Goal: Task Accomplishment & Management: Use online tool/utility

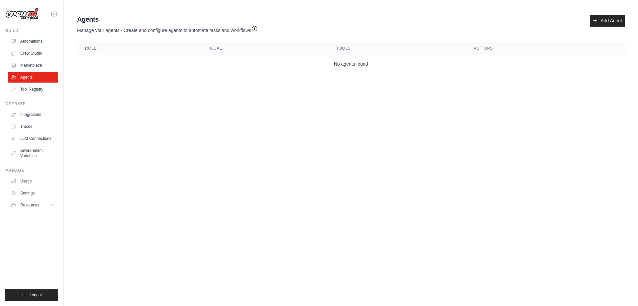
click at [30, 88] on link "Tool Registry" at bounding box center [33, 89] width 50 height 11
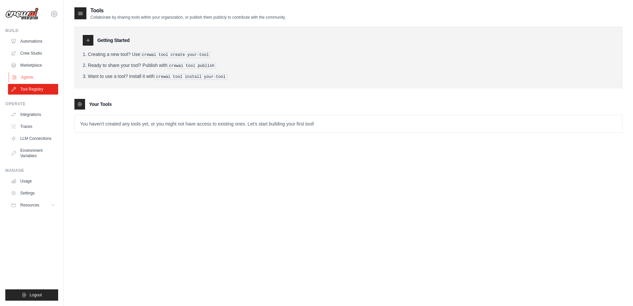
click at [31, 79] on link "Agents" at bounding box center [34, 77] width 50 height 11
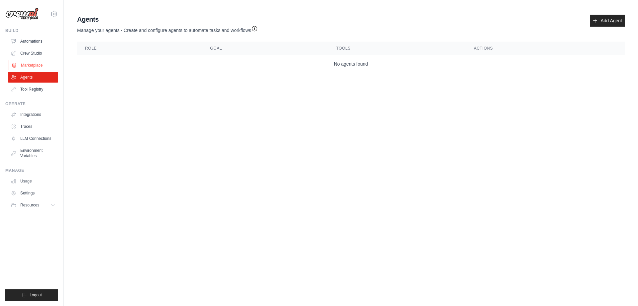
click at [32, 64] on link "Marketplace" at bounding box center [34, 65] width 50 height 11
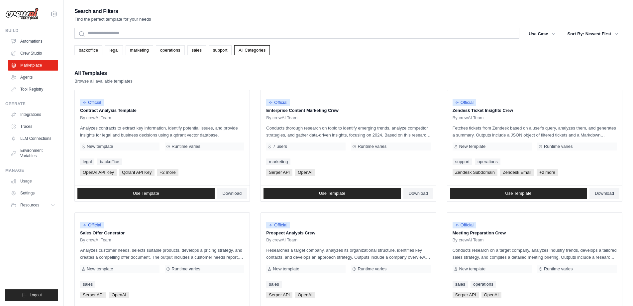
click at [32, 55] on link "Crew Studio" at bounding box center [33, 53] width 50 height 11
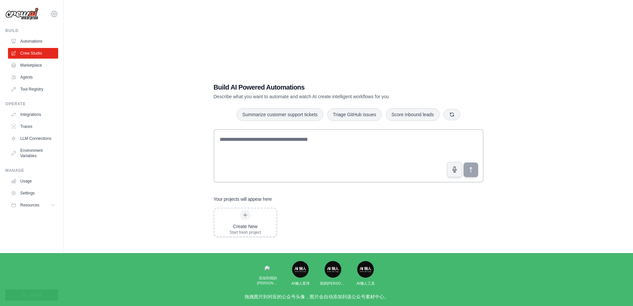
click at [54, 10] on div "yancyyu.ok@gmail.com Settings" at bounding box center [31, 10] width 53 height 21
click at [54, 13] on icon at bounding box center [54, 14] width 2 height 2
click at [49, 43] on link "Settings" at bounding box center [54, 45] width 59 height 12
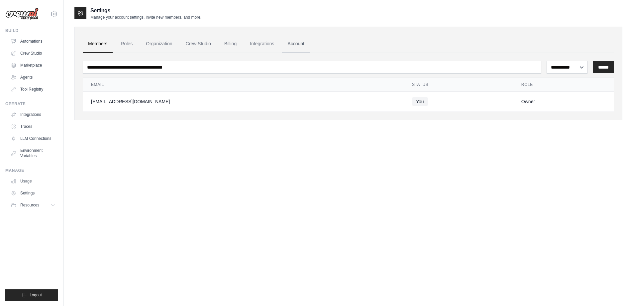
click at [305, 48] on link "Account" at bounding box center [296, 44] width 28 height 18
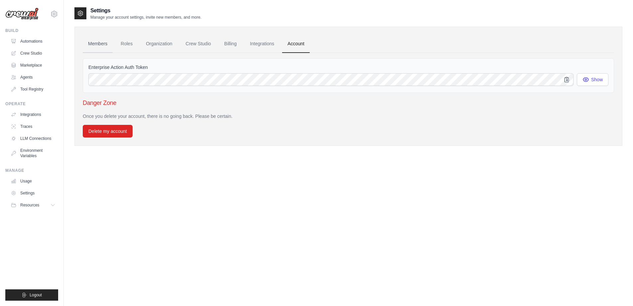
click at [104, 44] on link "Members" at bounding box center [98, 44] width 30 height 18
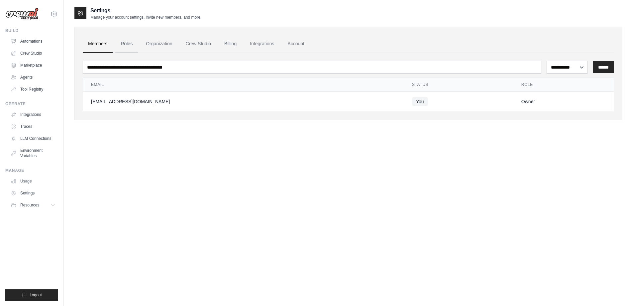
click at [126, 43] on link "Roles" at bounding box center [126, 44] width 23 height 18
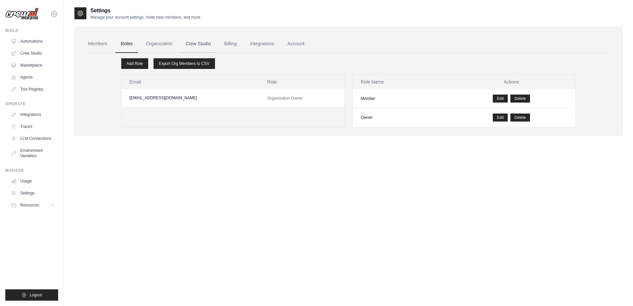
click at [205, 45] on link "Crew Studio" at bounding box center [199, 44] width 36 height 18
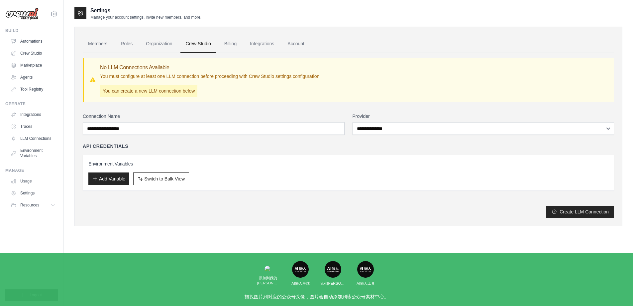
click at [232, 46] on link "Billing" at bounding box center [230, 44] width 23 height 18
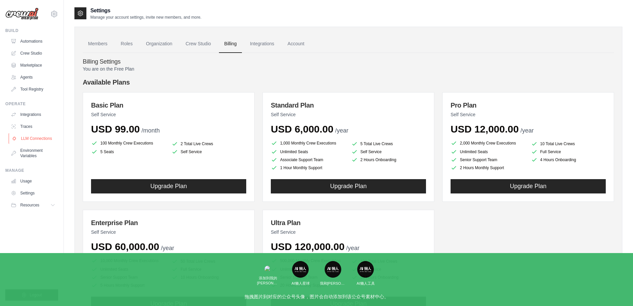
click at [36, 138] on link "LLM Connections" at bounding box center [34, 138] width 50 height 11
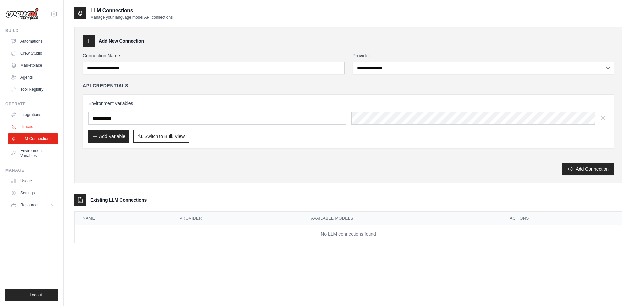
click at [32, 126] on link "Traces" at bounding box center [34, 126] width 50 height 11
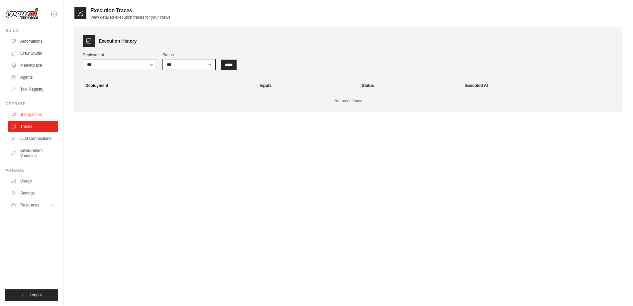
click at [33, 117] on link "Integrations" at bounding box center [34, 114] width 50 height 11
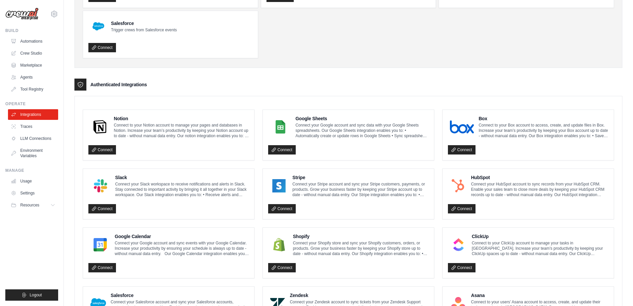
scroll to position [100, 0]
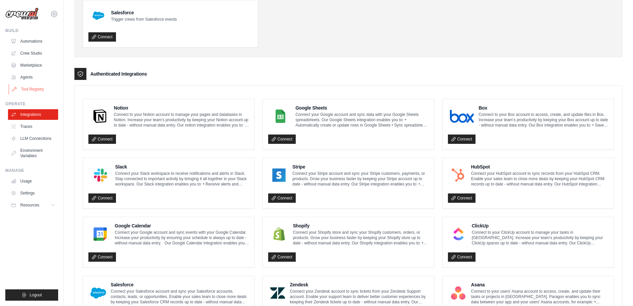
click at [33, 87] on link "Tool Registry" at bounding box center [34, 89] width 50 height 11
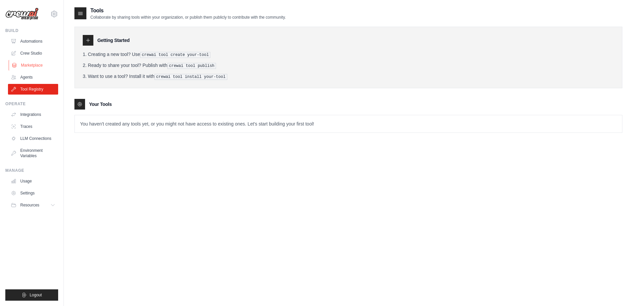
click at [29, 60] on link "Marketplace" at bounding box center [34, 65] width 50 height 11
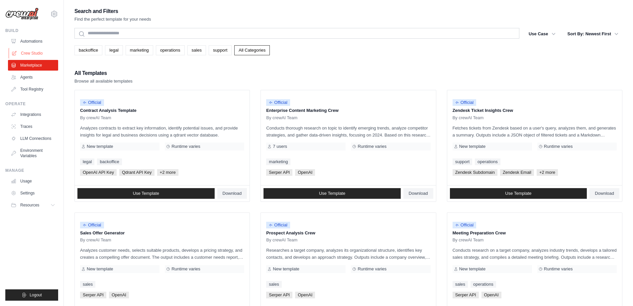
click at [33, 52] on link "Crew Studio" at bounding box center [34, 53] width 50 height 11
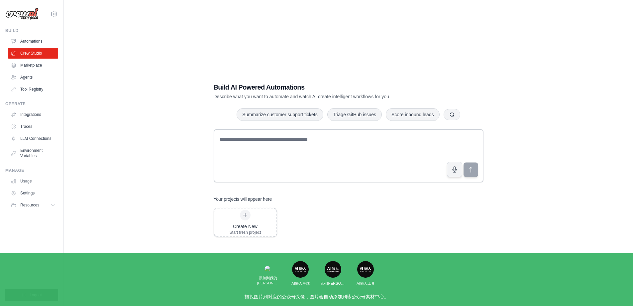
click at [32, 78] on link "Agents" at bounding box center [33, 77] width 50 height 11
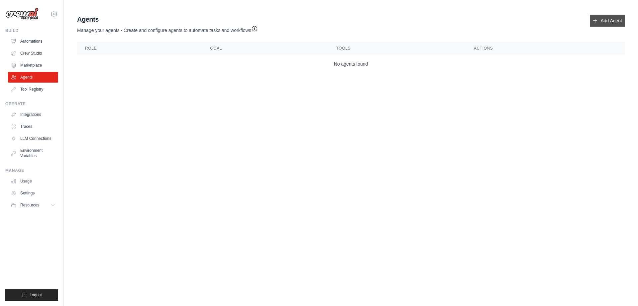
click at [610, 23] on link "Add Agent" at bounding box center [607, 21] width 35 height 12
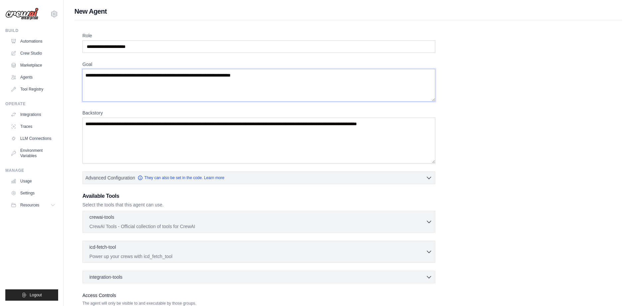
click at [137, 87] on textarea "Goal" at bounding box center [258, 85] width 353 height 33
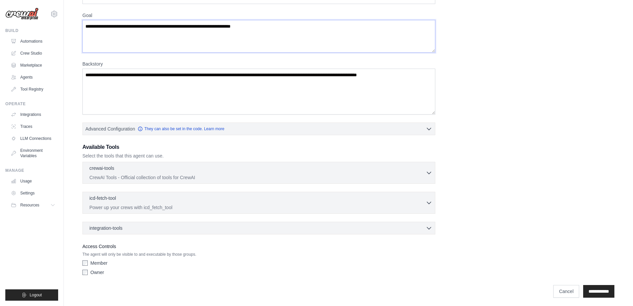
scroll to position [51, 0]
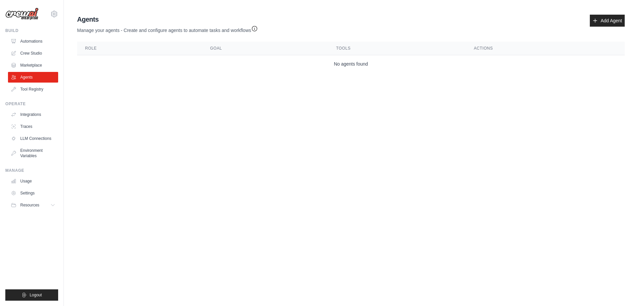
click at [33, 71] on ul "Automations Crew Studio Marketplace Agents Tool Registry" at bounding box center [33, 65] width 50 height 59
click at [34, 66] on link "Marketplace" at bounding box center [34, 65] width 50 height 11
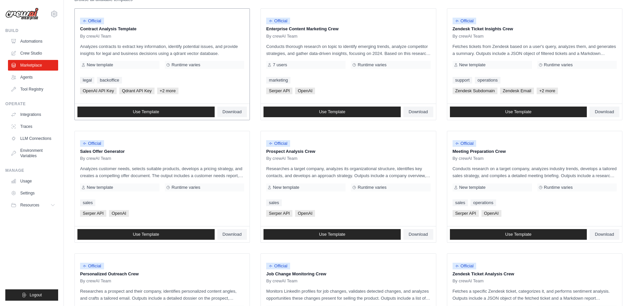
scroll to position [100, 0]
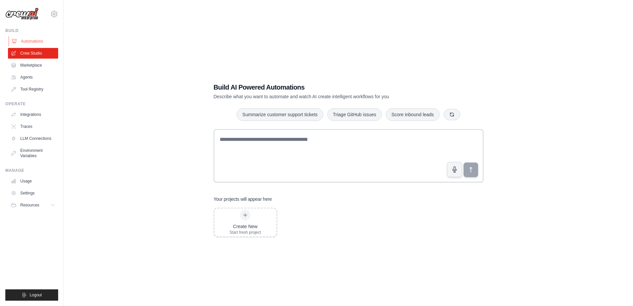
click at [17, 39] on link "Automations" at bounding box center [34, 41] width 50 height 11
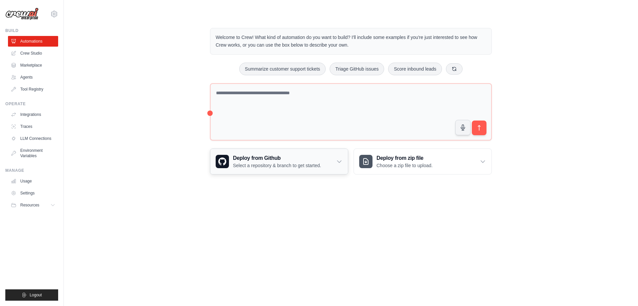
click at [268, 167] on p "Select a repository & branch to get started." at bounding box center [277, 165] width 88 height 7
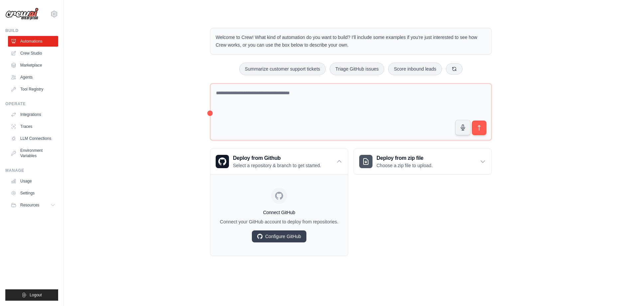
click at [172, 156] on div "Welcome to Crew! What kind of automation do you want to build? I'll include som…" at bounding box center [350, 141] width 553 height 249
click at [270, 70] on button "Summarize customer support tickets" at bounding box center [282, 68] width 86 height 13
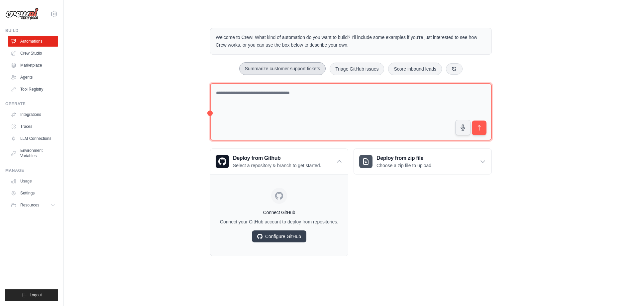
type textarea "**********"
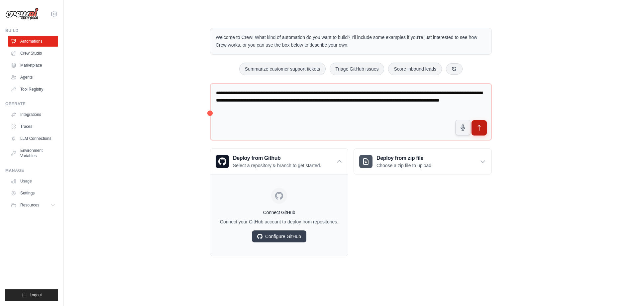
click at [477, 128] on icon "submit" at bounding box center [479, 127] width 7 height 7
click at [26, 57] on link "Crew Studio" at bounding box center [34, 53] width 50 height 11
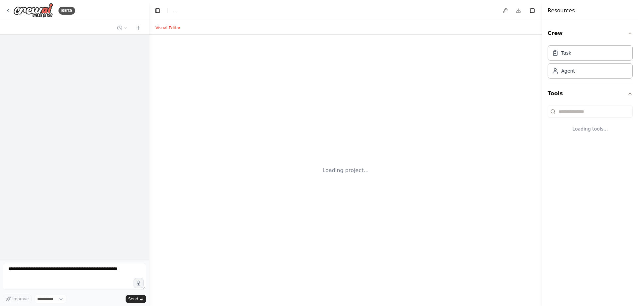
select select "****"
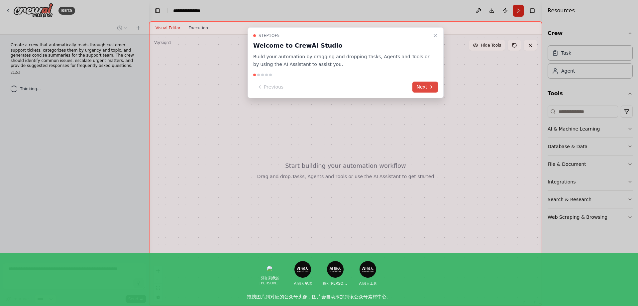
click at [432, 86] on icon at bounding box center [431, 86] width 5 height 5
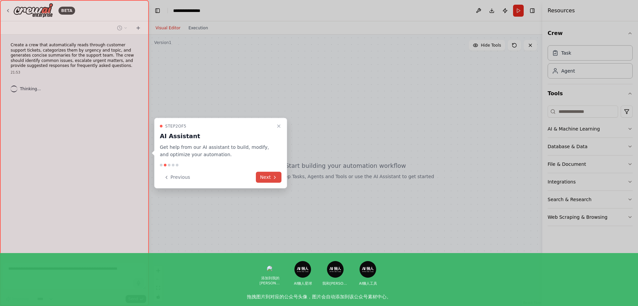
click at [272, 180] on button "Next" at bounding box center [269, 177] width 26 height 11
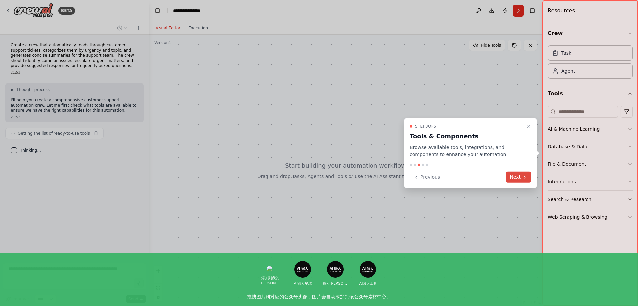
click at [510, 180] on button "Next" at bounding box center [519, 177] width 26 height 11
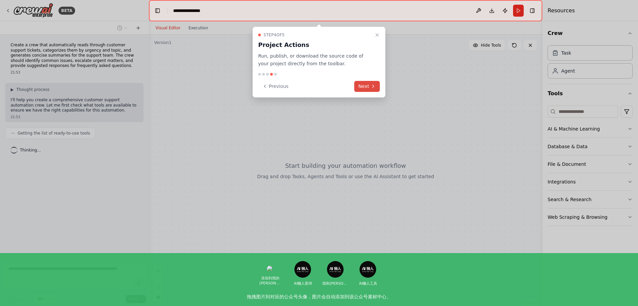
click at [370, 87] on button "Next" at bounding box center [367, 86] width 26 height 11
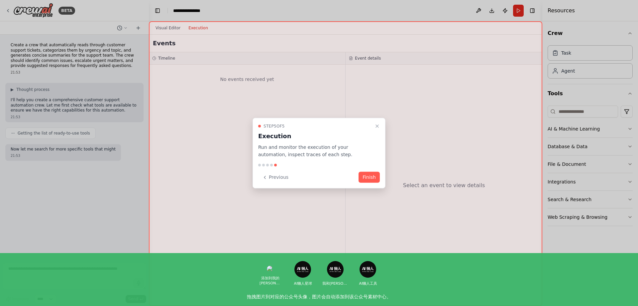
click at [366, 178] on button "Finish" at bounding box center [369, 177] width 21 height 11
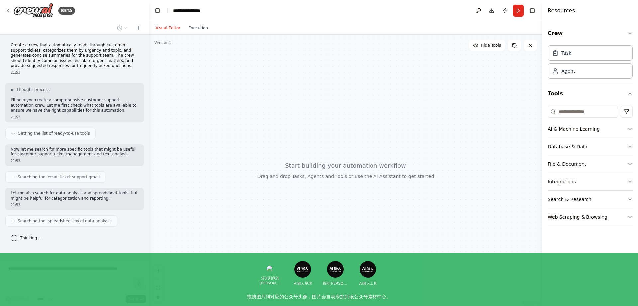
click at [190, 69] on div at bounding box center [346, 170] width 394 height 271
click at [10, 8] on icon at bounding box center [7, 10] width 5 height 5
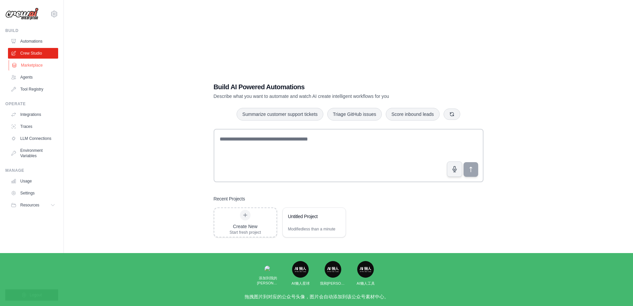
click at [33, 67] on link "Marketplace" at bounding box center [34, 65] width 50 height 11
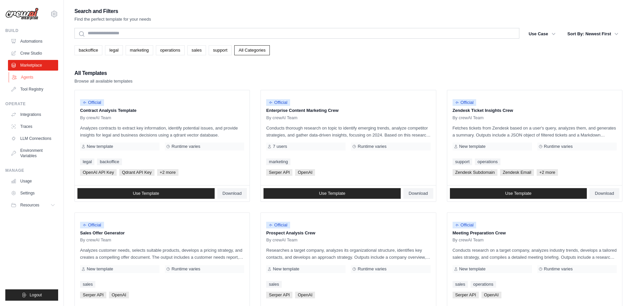
click at [35, 79] on link "Agents" at bounding box center [34, 77] width 50 height 11
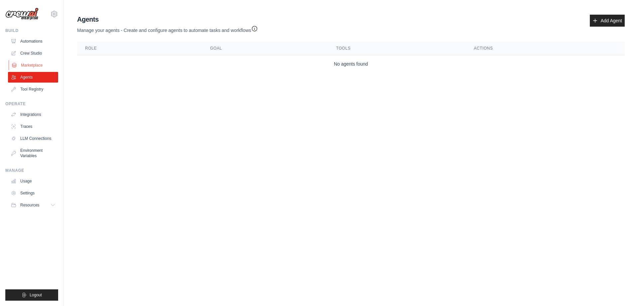
click at [33, 63] on link "Marketplace" at bounding box center [34, 65] width 50 height 11
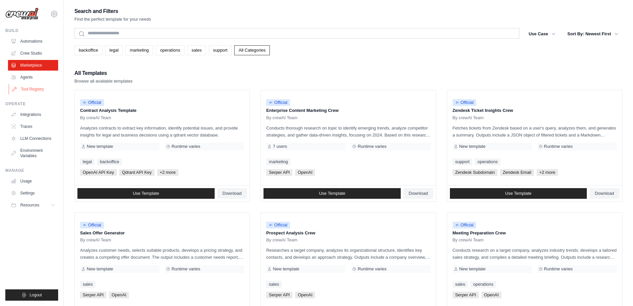
click at [32, 85] on link "Tool Registry" at bounding box center [34, 89] width 50 height 11
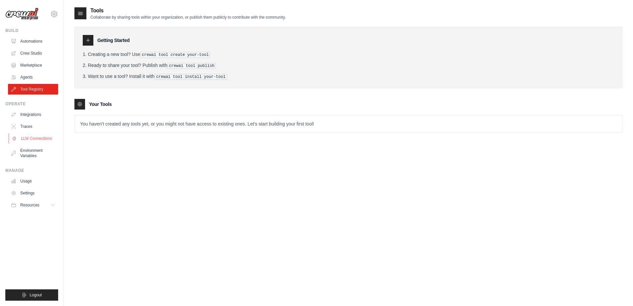
click at [42, 134] on link "LLM Connections" at bounding box center [34, 138] width 50 height 11
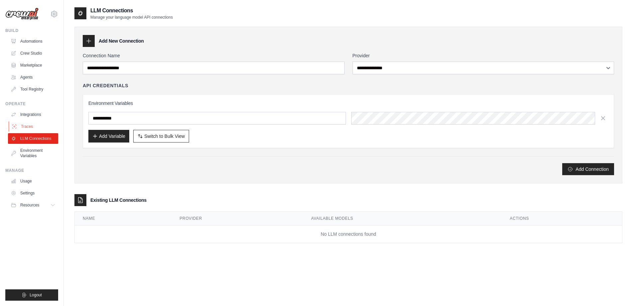
click at [43, 126] on link "Traces" at bounding box center [34, 126] width 50 height 11
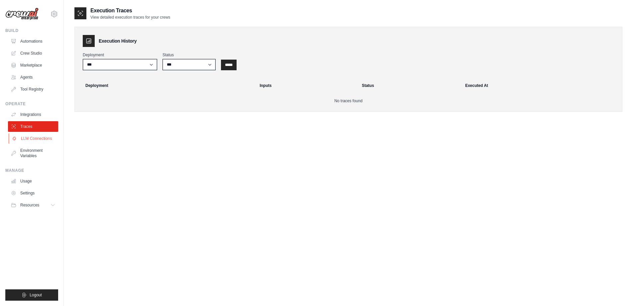
click at [38, 135] on link "LLM Connections" at bounding box center [34, 138] width 50 height 11
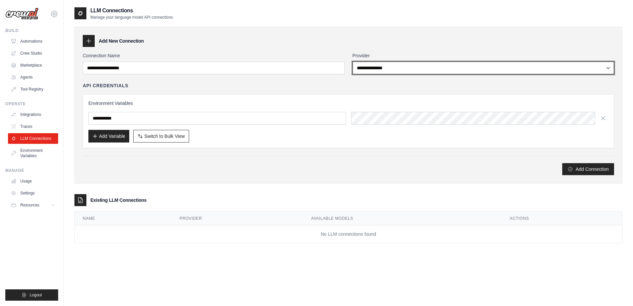
drag, startPoint x: 380, startPoint y: 72, endPoint x: 383, endPoint y: 72, distance: 3.3
click at [383, 72] on select "**********" at bounding box center [484, 68] width 262 height 13
